Goal: Information Seeking & Learning: Learn about a topic

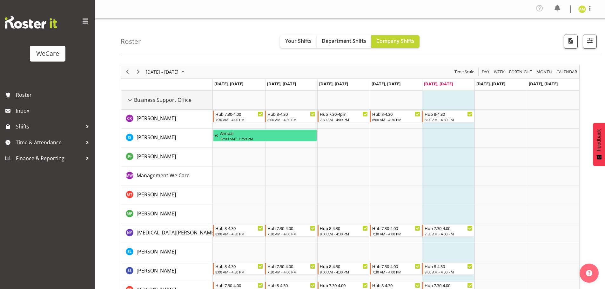
click at [130, 99] on div "Business Support Office resource" at bounding box center [130, 100] width 8 height 8
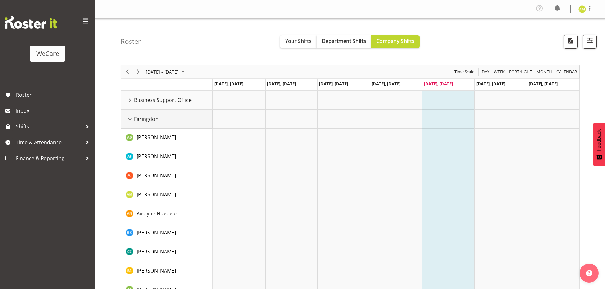
click at [129, 119] on div "Faringdon resource" at bounding box center [130, 119] width 8 height 8
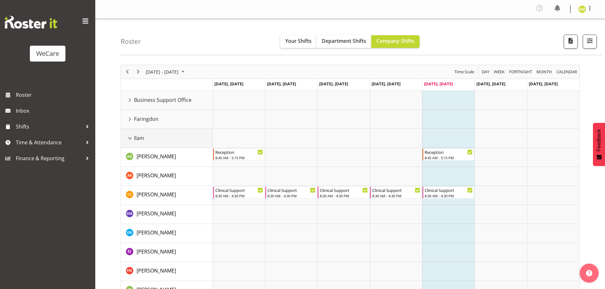
click at [130, 139] on div "Ilam resource" at bounding box center [130, 138] width 8 height 8
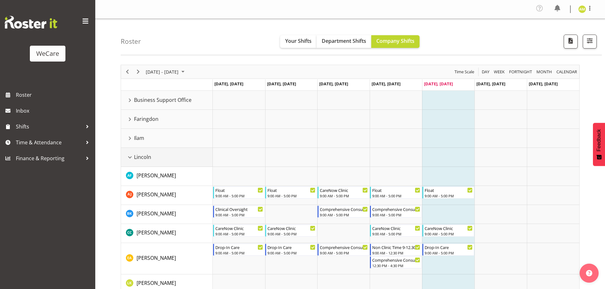
click at [127, 157] on div "Lincoln resource" at bounding box center [130, 157] width 8 height 8
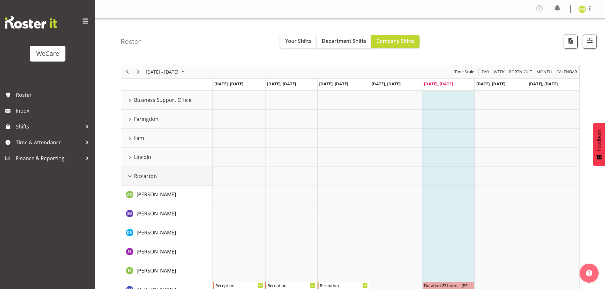
click at [129, 176] on div "Riccarton resource" at bounding box center [130, 176] width 8 height 8
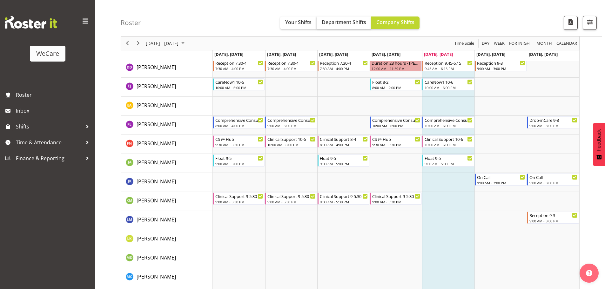
scroll to position [413, 0]
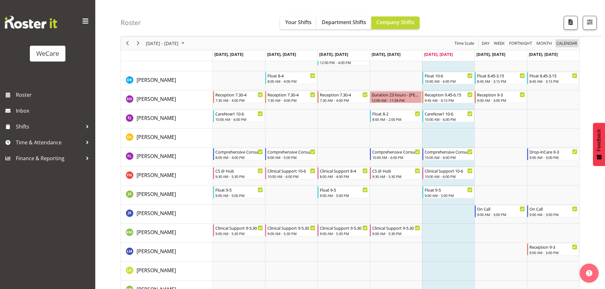
click at [562, 43] on span "calendar" at bounding box center [567, 43] width 22 height 8
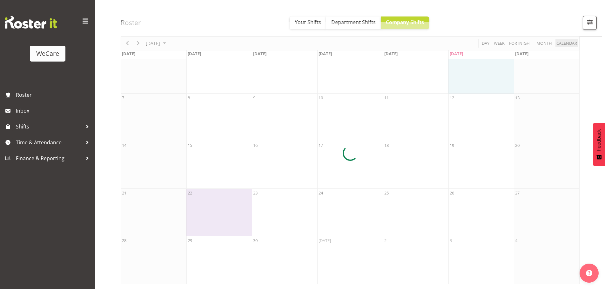
scroll to position [43, 0]
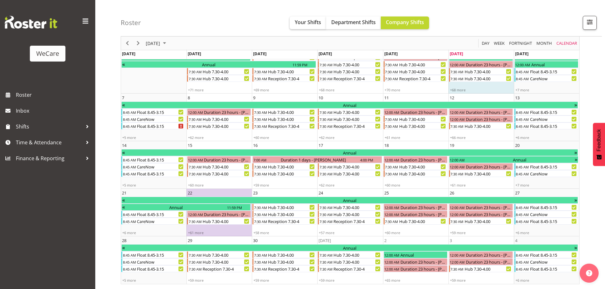
drag, startPoint x: 283, startPoint y: 16, endPoint x: 301, endPoint y: 19, distance: 18.7
click at [284, 16] on div "Roster Your Shifts Department Shifts Company Shifts All Locations Clear Busines…" at bounding box center [361, 18] width 481 height 37
click at [301, 19] on span "Your Shifts" at bounding box center [308, 22] width 26 height 7
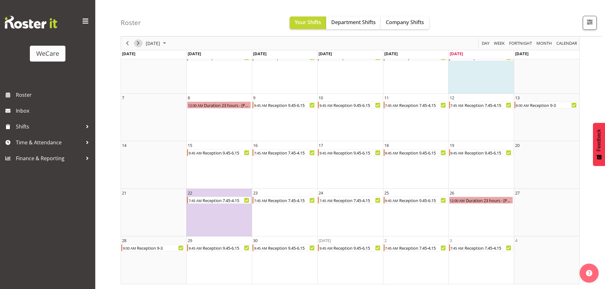
click at [136, 42] on span "Next" at bounding box center [138, 43] width 8 height 8
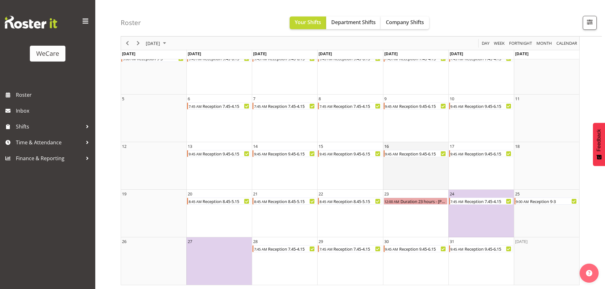
scroll to position [43, 0]
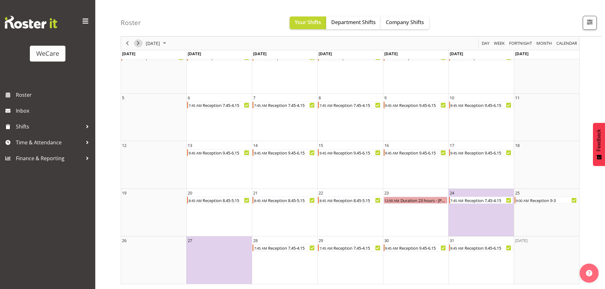
click at [139, 44] on span "Next" at bounding box center [138, 43] width 8 height 8
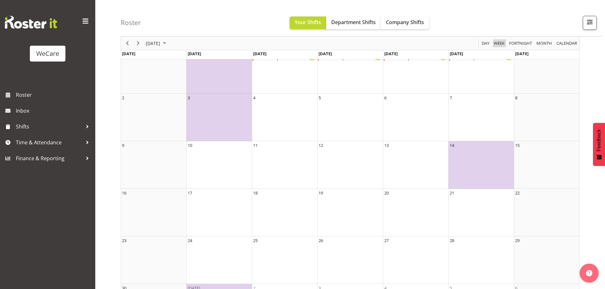
click at [499, 43] on span "Week" at bounding box center [499, 43] width 12 height 8
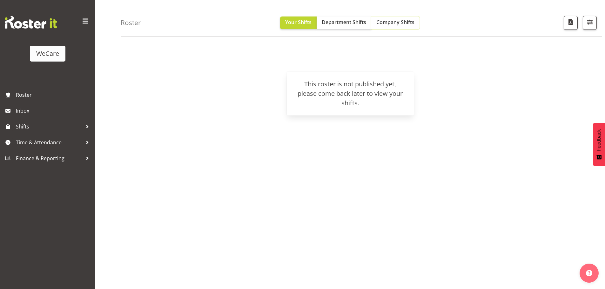
click at [385, 23] on span "Company Shifts" at bounding box center [395, 22] width 38 height 7
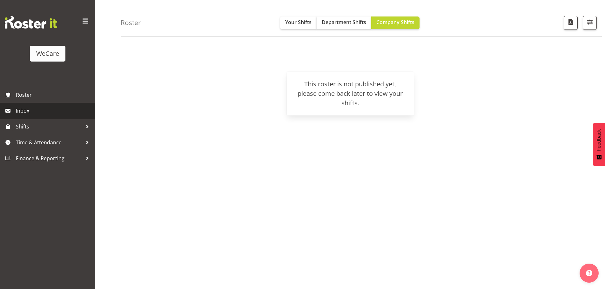
click at [26, 106] on span "Inbox" at bounding box center [54, 111] width 76 height 10
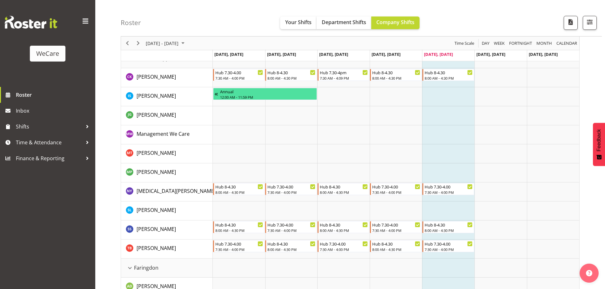
scroll to position [32, 0]
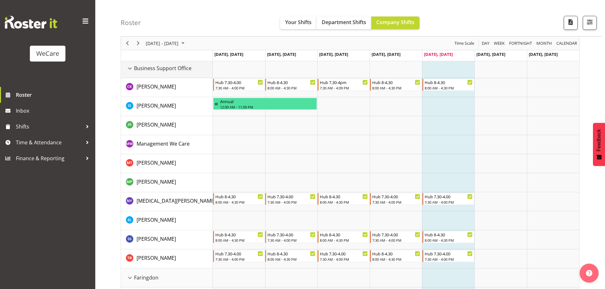
click at [126, 69] on div "Business Support Office resource" at bounding box center [130, 68] width 8 height 8
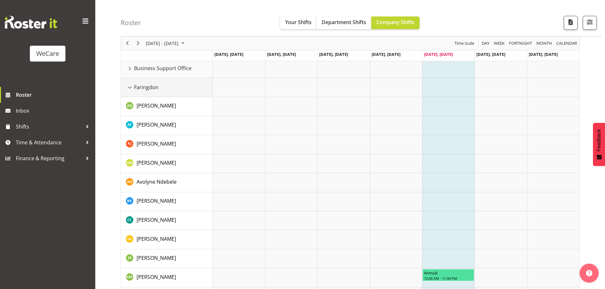
click at [131, 88] on div "Faringdon resource" at bounding box center [130, 87] width 8 height 8
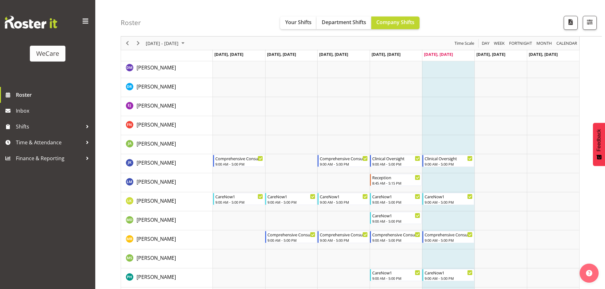
scroll to position [63, 0]
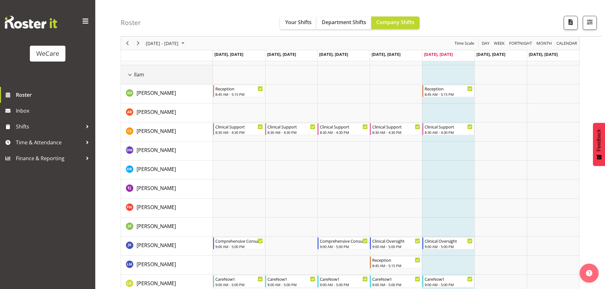
click at [128, 75] on div "Ilam resource" at bounding box center [130, 75] width 8 height 8
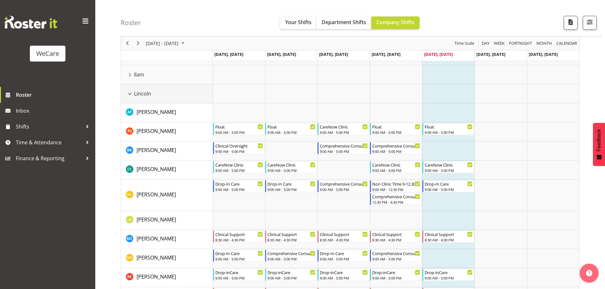
click at [129, 94] on div "Lincoln resource" at bounding box center [130, 94] width 8 height 8
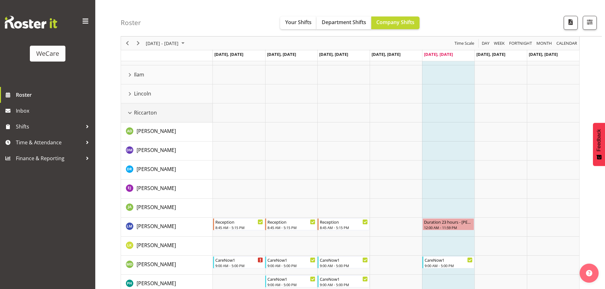
click at [128, 111] on div "Riccarton resource" at bounding box center [130, 113] width 8 height 8
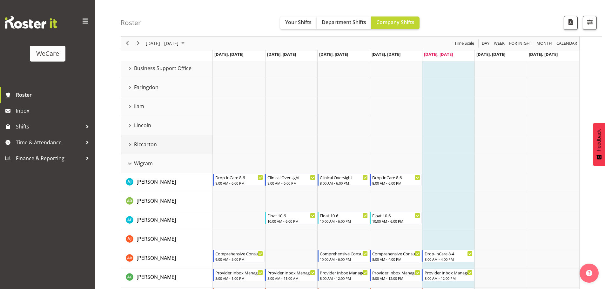
scroll to position [0, 0]
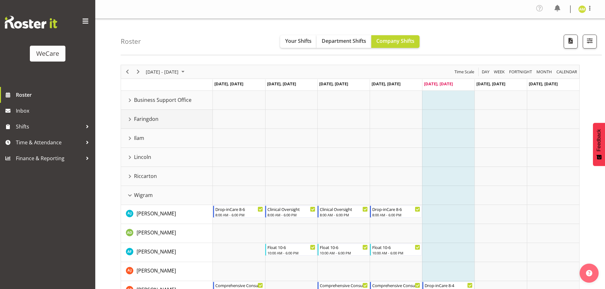
click at [128, 121] on div "Faringdon resource" at bounding box center [130, 119] width 8 height 8
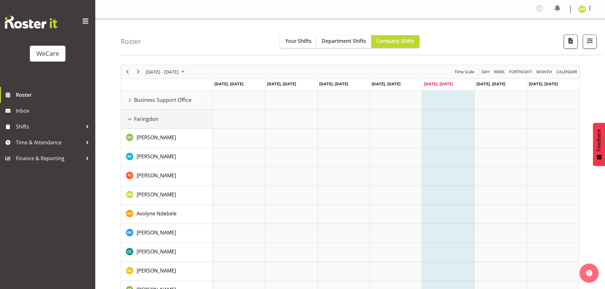
click at [130, 117] on div "Faringdon resource" at bounding box center [130, 119] width 8 height 8
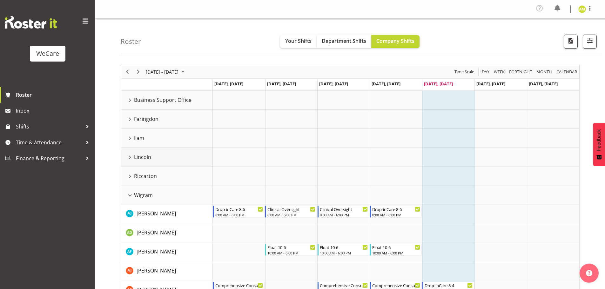
click at [131, 159] on div "Lincoln resource" at bounding box center [130, 157] width 8 height 8
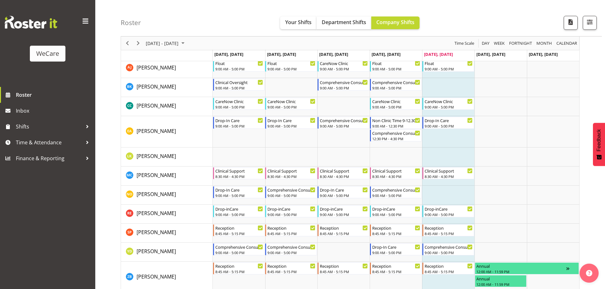
scroll to position [63, 0]
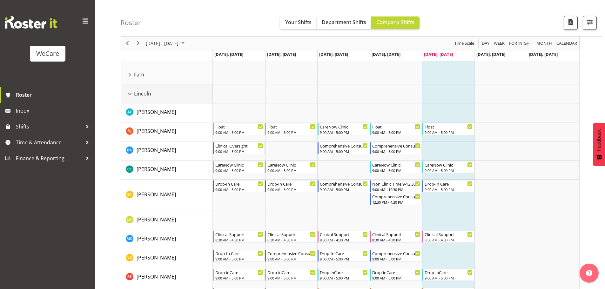
drag, startPoint x: 129, startPoint y: 95, endPoint x: 197, endPoint y: 33, distance: 91.3
click at [129, 95] on div "Lincoln resource" at bounding box center [130, 94] width 8 height 8
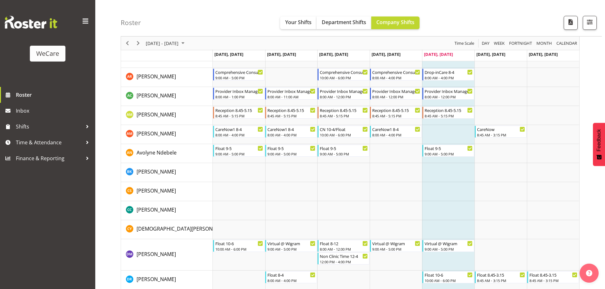
scroll to position [190, 0]
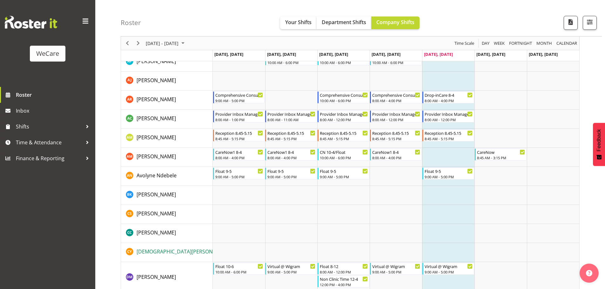
click at [153, 254] on span "[DEMOGRAPHIC_DATA][PERSON_NAME]" at bounding box center [184, 251] width 94 height 7
click at [136, 43] on span "Next" at bounding box center [138, 43] width 8 height 8
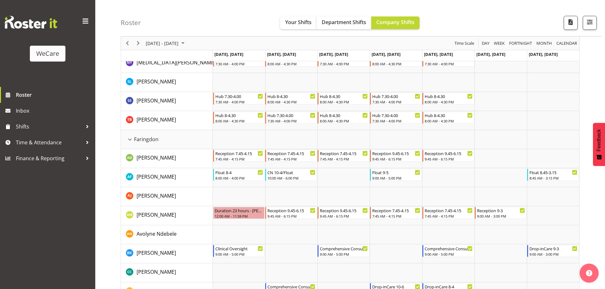
scroll to position [127, 0]
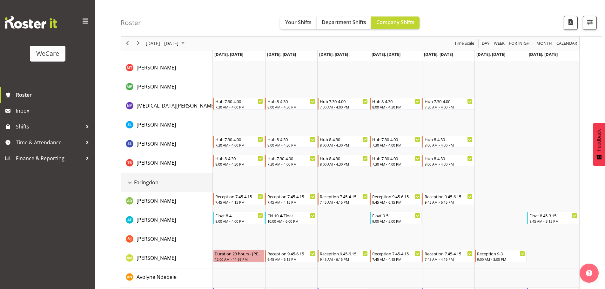
click at [128, 182] on div "Faringdon resource" at bounding box center [130, 183] width 8 height 8
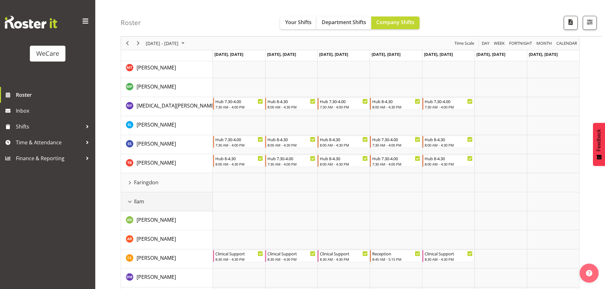
click at [131, 204] on div "Ilam resource" at bounding box center [130, 202] width 8 height 8
click at [132, 219] on div "Lincoln resource" at bounding box center [130, 221] width 8 height 8
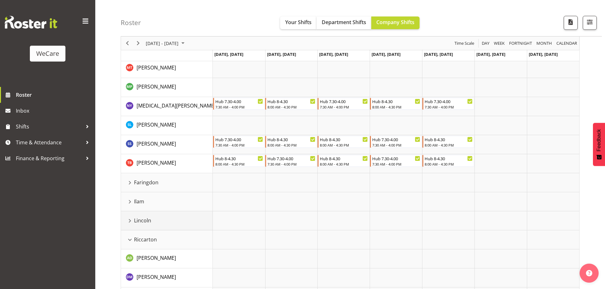
scroll to position [0, 0]
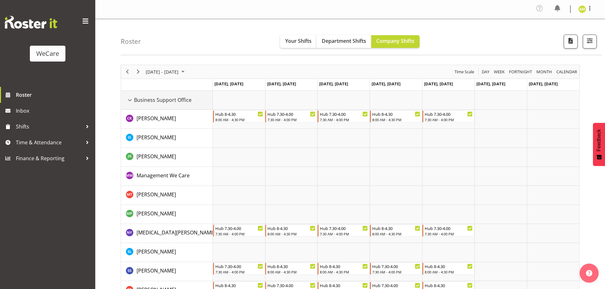
click at [127, 100] on div "Business Support Office resource" at bounding box center [130, 100] width 8 height 8
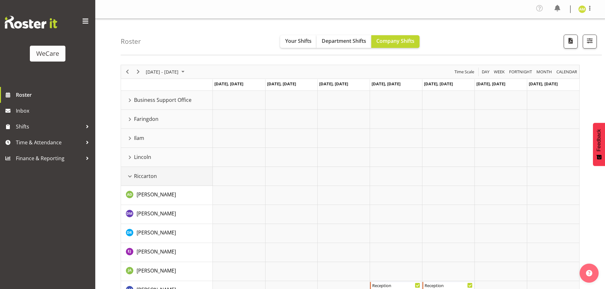
click at [130, 174] on div "Riccarton resource" at bounding box center [130, 176] width 8 height 8
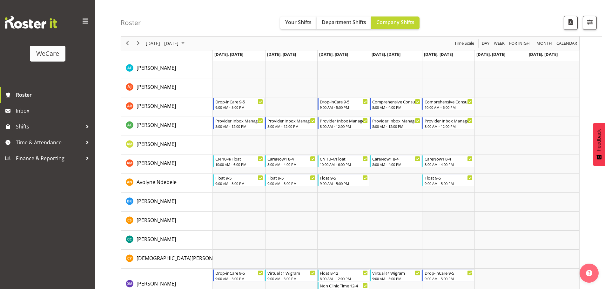
scroll to position [127, 0]
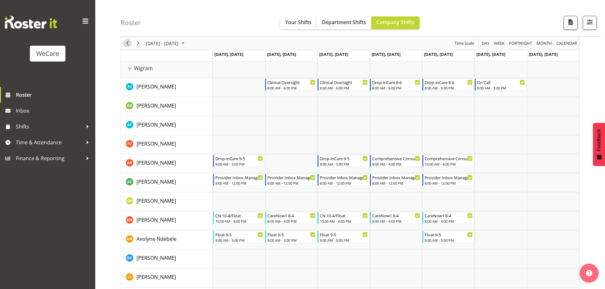
click at [129, 42] on span "Previous" at bounding box center [127, 43] width 8 height 8
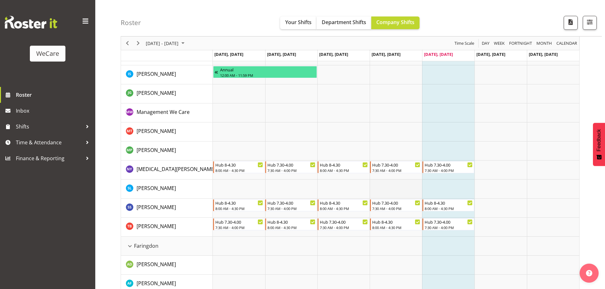
scroll to position [32, 0]
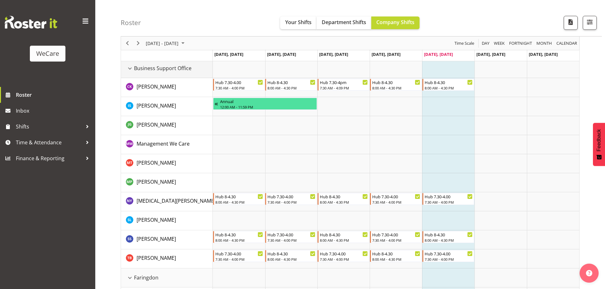
click at [129, 67] on div "Business Support Office resource" at bounding box center [130, 68] width 8 height 8
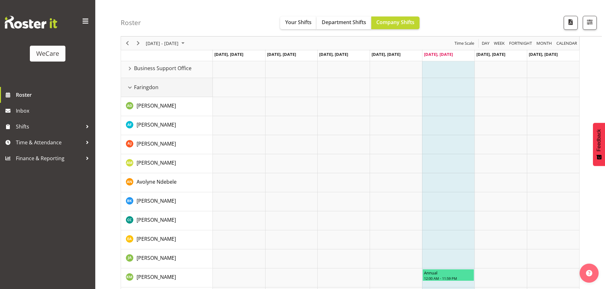
click at [130, 90] on div "Faringdon resource" at bounding box center [130, 87] width 8 height 8
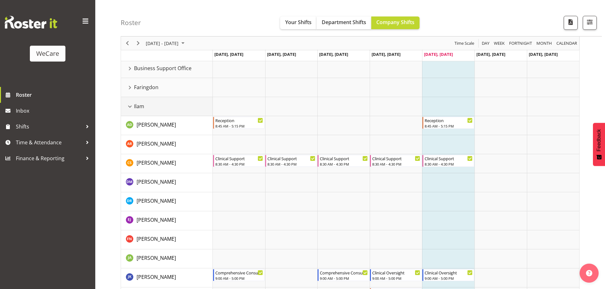
click at [127, 107] on div "Ilam resource" at bounding box center [130, 107] width 8 height 8
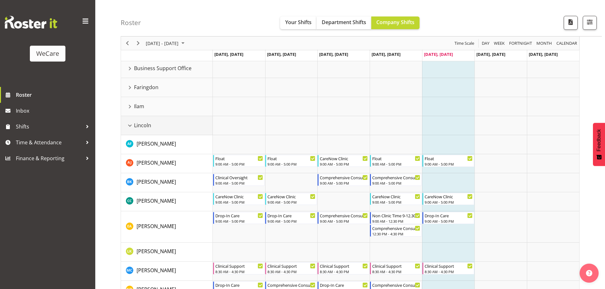
click at [130, 123] on div "Lincoln resource" at bounding box center [130, 126] width 8 height 8
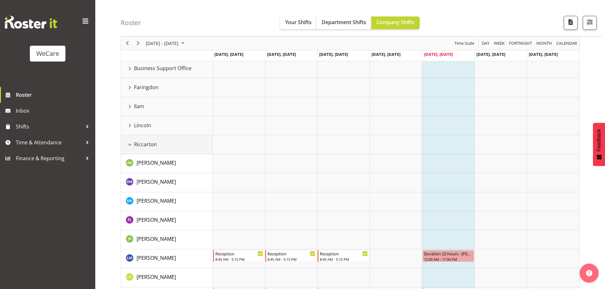
click at [130, 145] on div "Riccarton resource" at bounding box center [130, 145] width 8 height 8
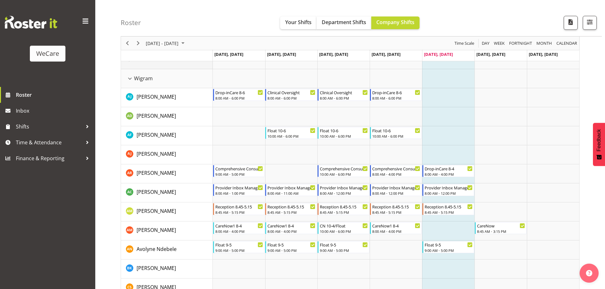
scroll to position [127, 0]
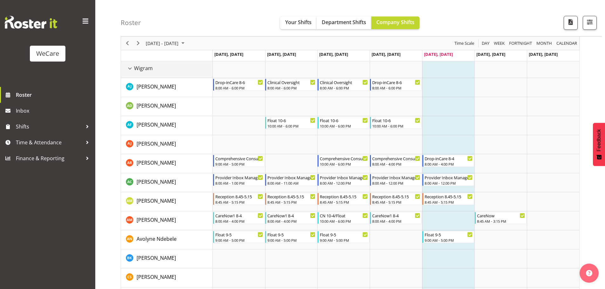
click at [130, 66] on div "Wigram resource" at bounding box center [130, 68] width 8 height 8
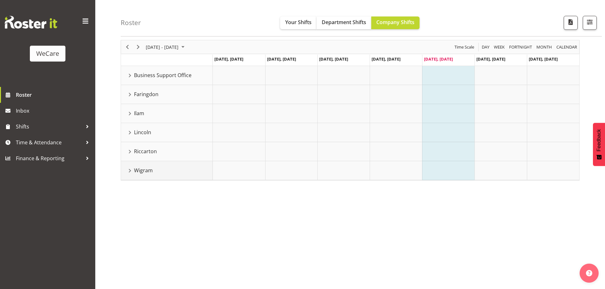
scroll to position [25, 0]
click at [130, 170] on div "Wigram resource" at bounding box center [130, 171] width 8 height 8
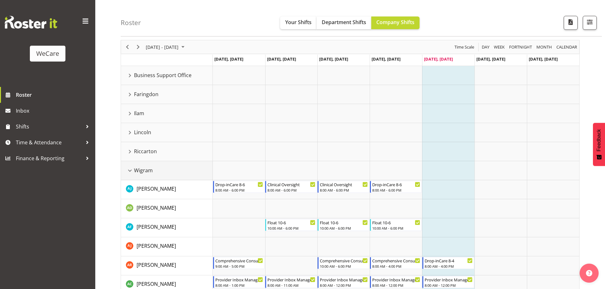
scroll to position [127, 0]
